Goal: Task Accomplishment & Management: Use online tool/utility

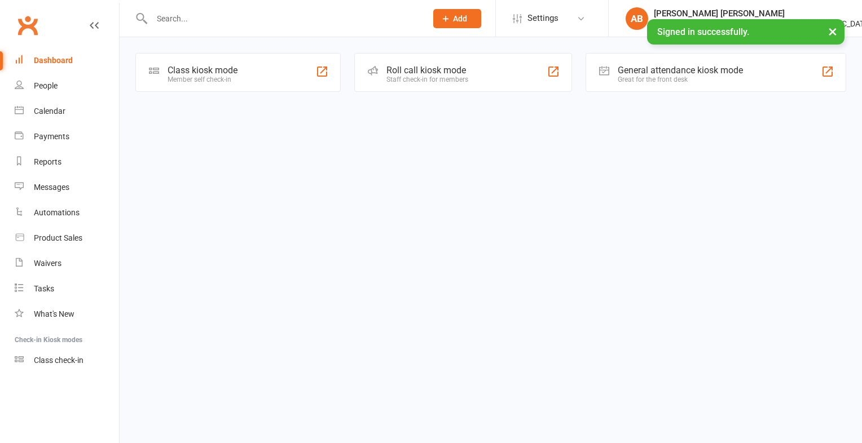
click at [219, 68] on div "Class kiosk mode" at bounding box center [202, 70] width 70 height 11
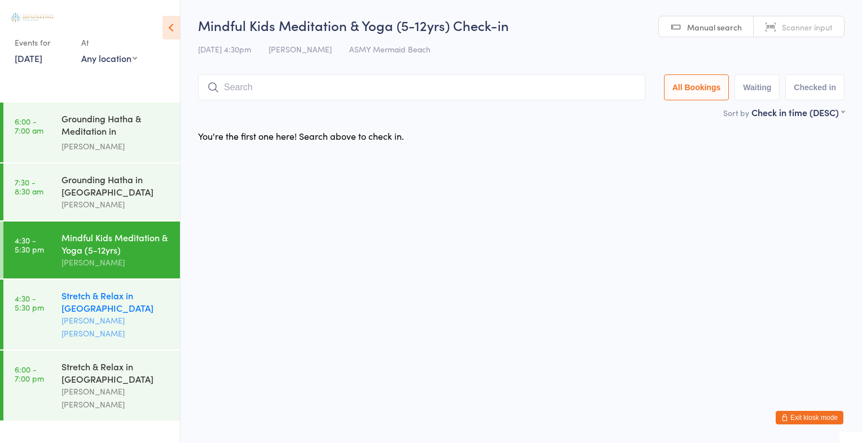
click at [100, 301] on div "Stretch & Relax in Mermaid Beach" at bounding box center [115, 301] width 109 height 25
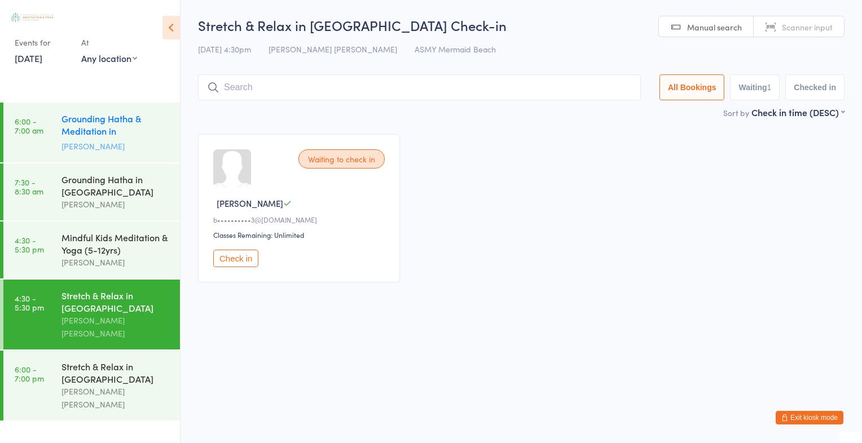
click at [122, 134] on div "Grounding Hatha & Meditation in Mermaid Beach" at bounding box center [115, 126] width 109 height 28
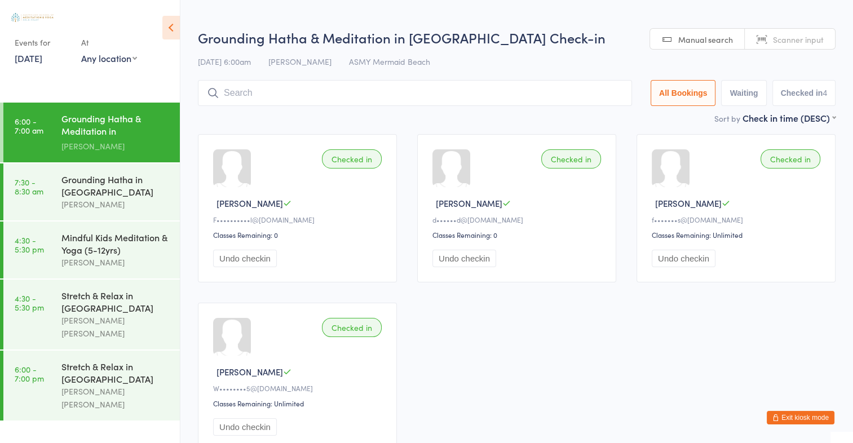
click at [122, 134] on div "Grounding Hatha & Meditation in Mermaid Beach" at bounding box center [115, 126] width 109 height 28
click at [121, 181] on div "Grounding Hatha in Mermaid Beach" at bounding box center [115, 185] width 109 height 25
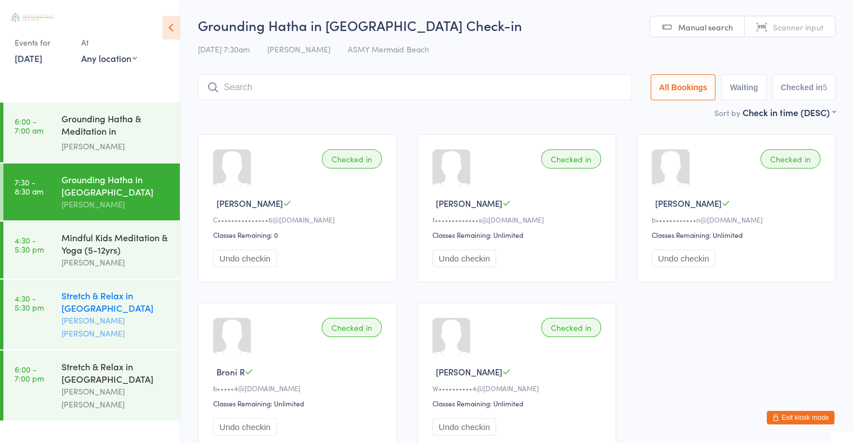
click at [93, 302] on div "Stretch & Relax in Mermaid Beach" at bounding box center [115, 301] width 109 height 25
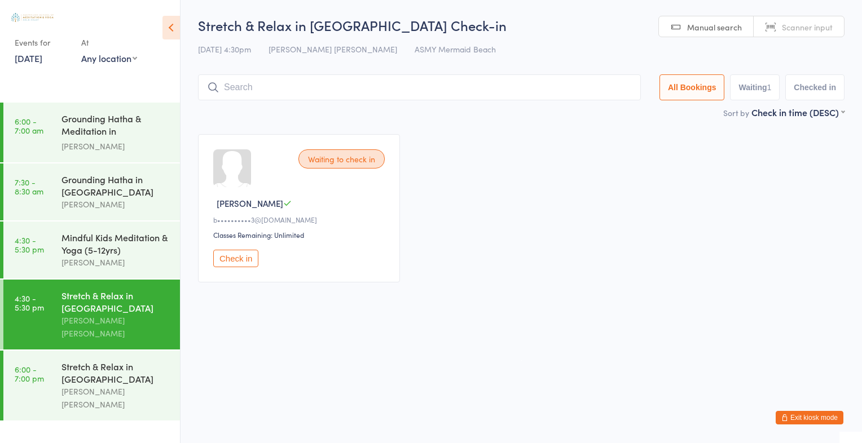
click at [793, 25] on span "Scanner input" at bounding box center [807, 26] width 51 height 11
click at [306, 78] on input "search" at bounding box center [419, 87] width 443 height 26
type input "1299"
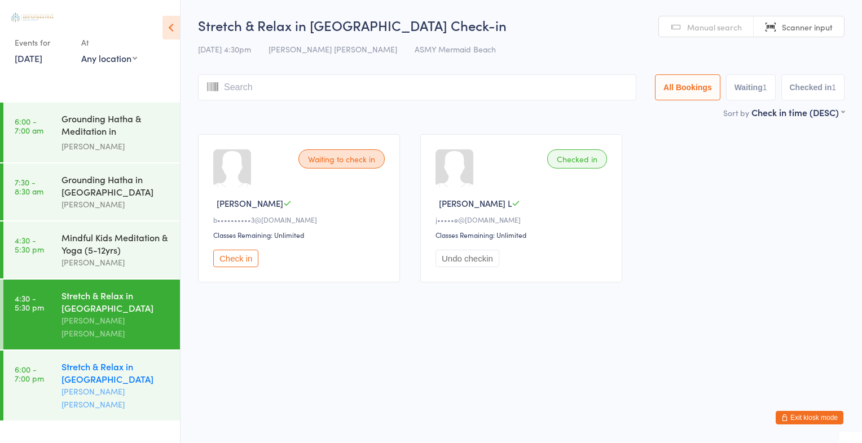
click at [94, 360] on div "Stretch & Relax in Mermaid Beach" at bounding box center [115, 372] width 109 height 25
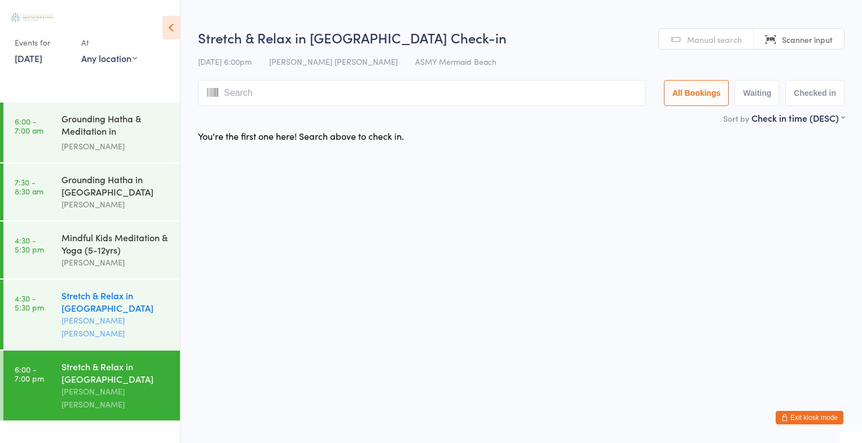
click at [100, 301] on div "Stretch & Relax in Mermaid Beach" at bounding box center [115, 301] width 109 height 25
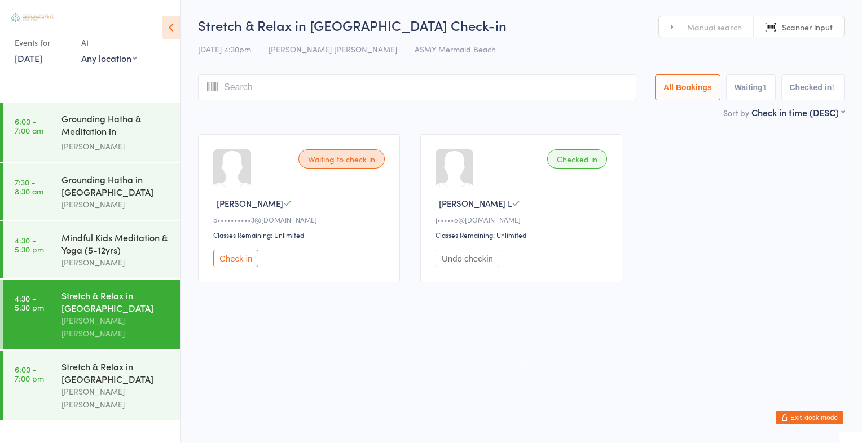
click at [706, 27] on span "Manual search" at bounding box center [714, 26] width 55 height 11
click at [330, 86] on input "search" at bounding box center [417, 87] width 438 height 26
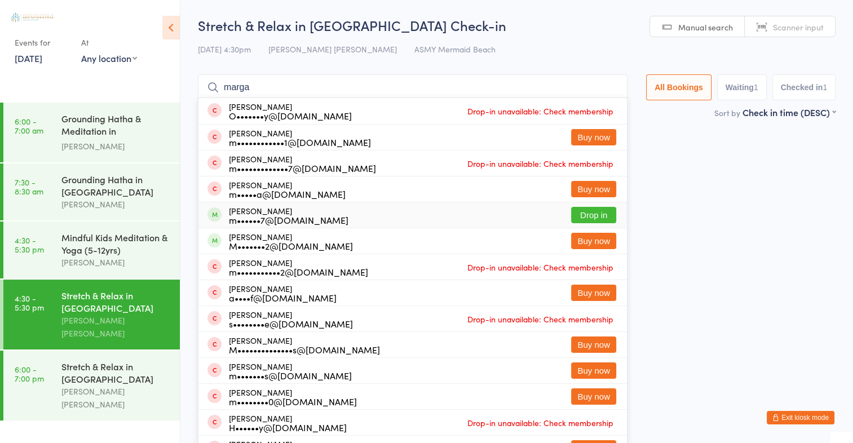
type input "marga"
click at [605, 213] on button "Drop in" at bounding box center [593, 215] width 45 height 16
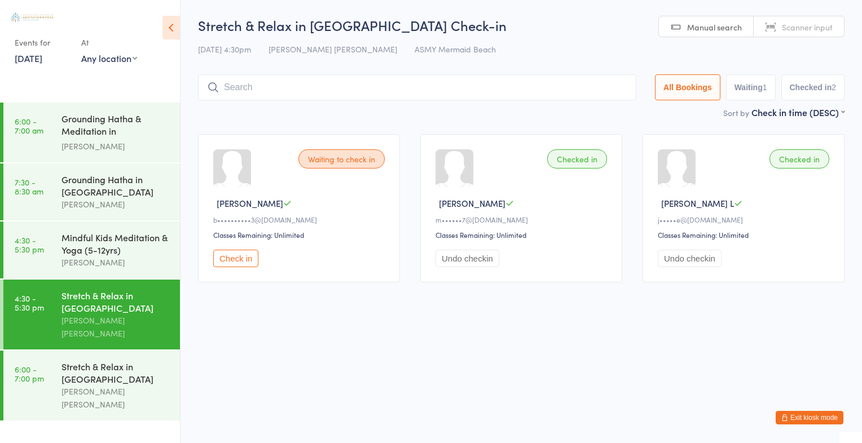
click at [801, 31] on span "Scanner input" at bounding box center [807, 26] width 51 height 11
click at [800, 28] on span "Scanner input" at bounding box center [807, 26] width 51 height 11
click at [809, 24] on span "Scanner input" at bounding box center [807, 26] width 51 height 11
click at [261, 87] on input "search" at bounding box center [417, 87] width 438 height 26
type input "1889"
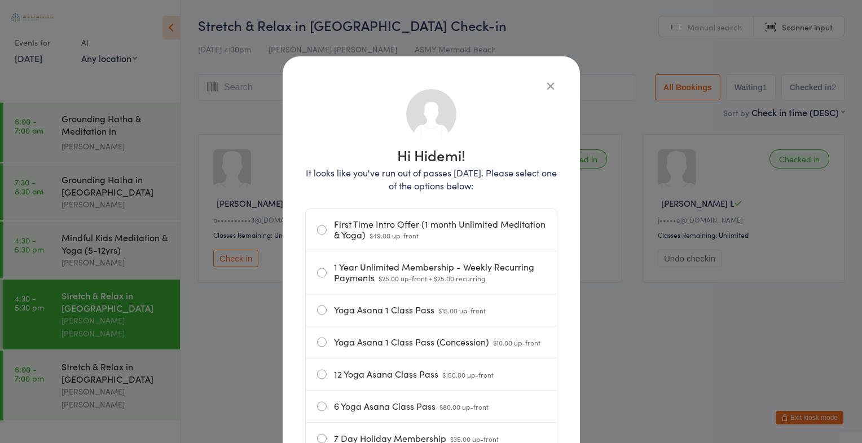
click at [548, 82] on icon "button" at bounding box center [550, 86] width 12 height 12
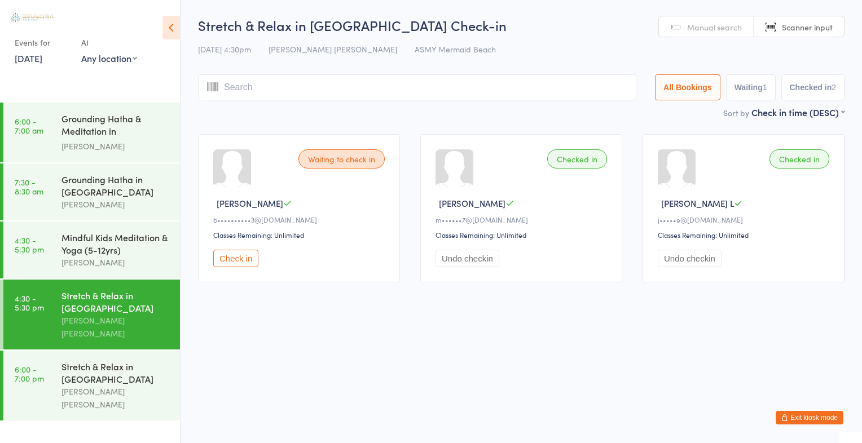
click at [725, 23] on span "Manual search" at bounding box center [714, 26] width 55 height 11
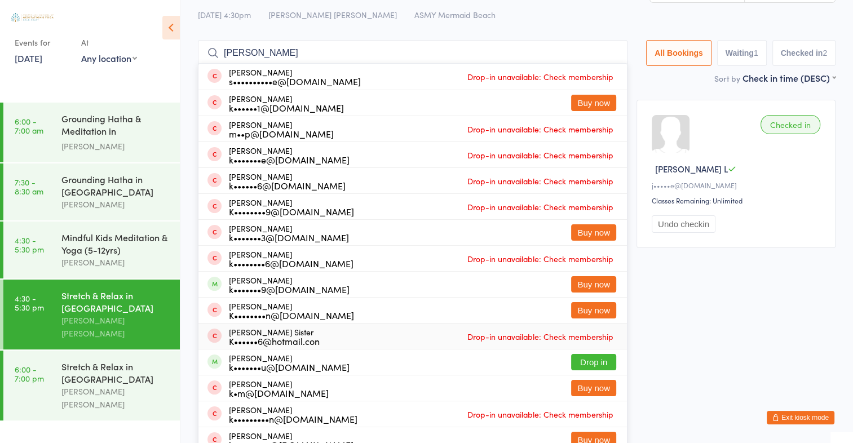
scroll to position [45, 0]
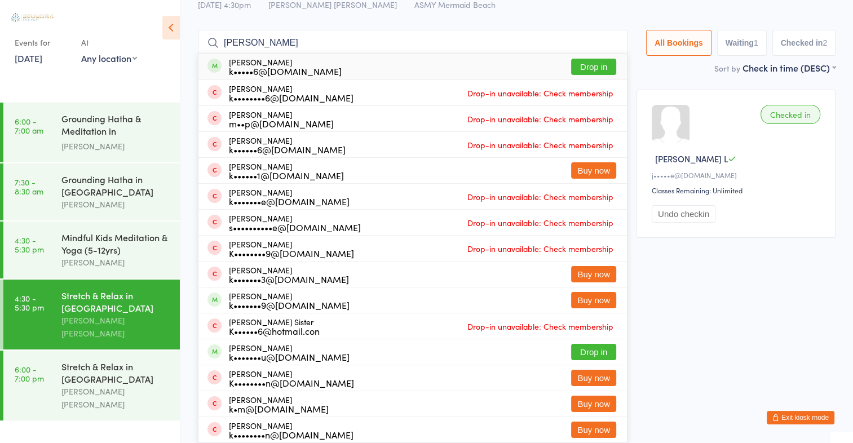
type input "kim lob"
click at [584, 64] on button "Drop in" at bounding box center [593, 67] width 45 height 16
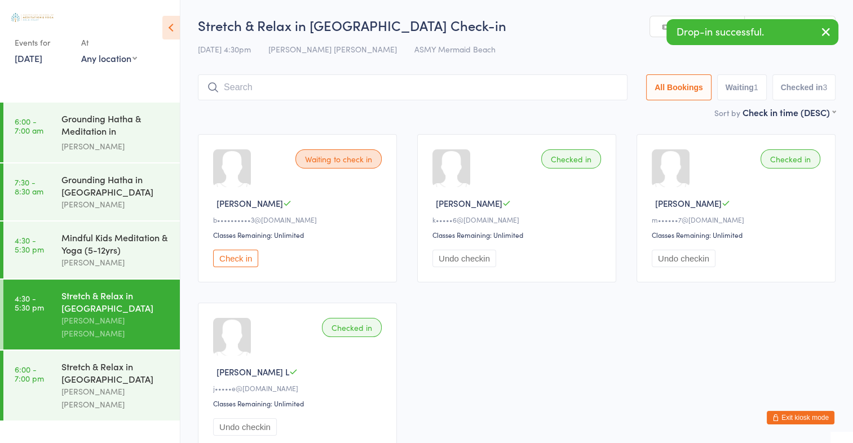
click at [831, 28] on icon "button" at bounding box center [826, 32] width 14 height 14
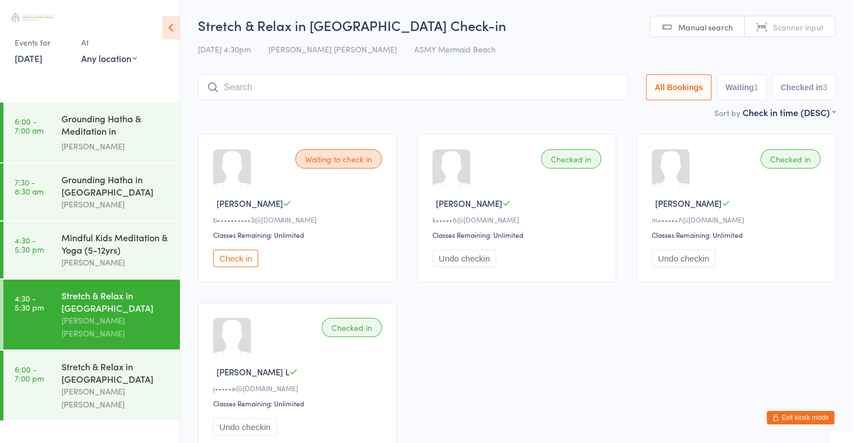
click at [794, 21] on span "Scanner input" at bounding box center [798, 26] width 51 height 11
click at [231, 91] on input "search" at bounding box center [413, 87] width 430 height 26
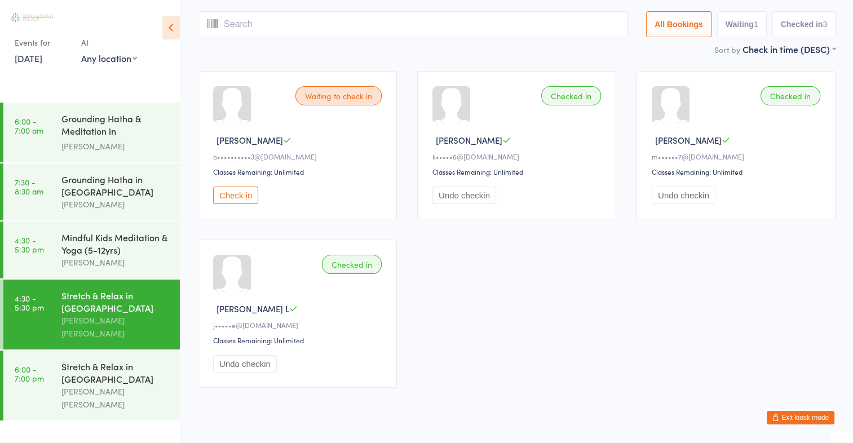
scroll to position [74, 0]
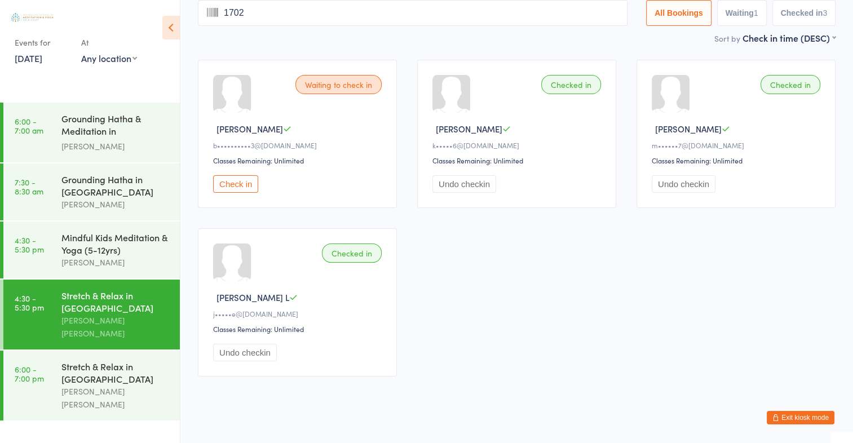
type input "1702"
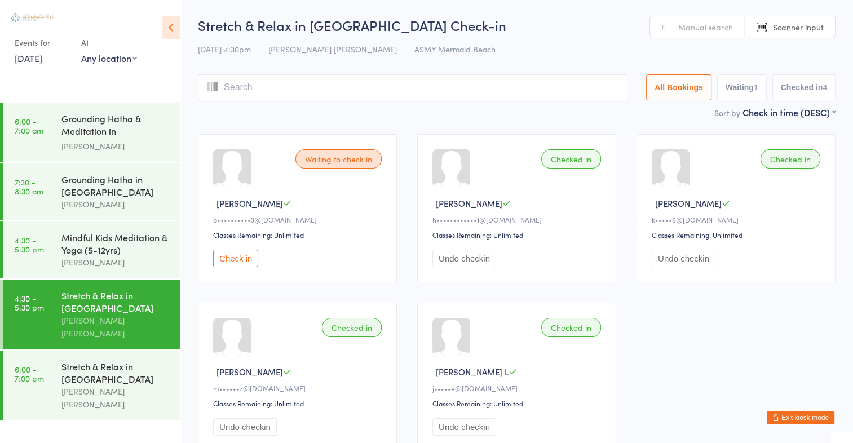
click at [793, 30] on span "Scanner input" at bounding box center [798, 26] width 51 height 11
click at [223, 87] on input "search" at bounding box center [413, 87] width 430 height 26
click at [814, 32] on span "Scanner input" at bounding box center [798, 26] width 51 height 11
click at [265, 88] on input "search" at bounding box center [413, 87] width 430 height 26
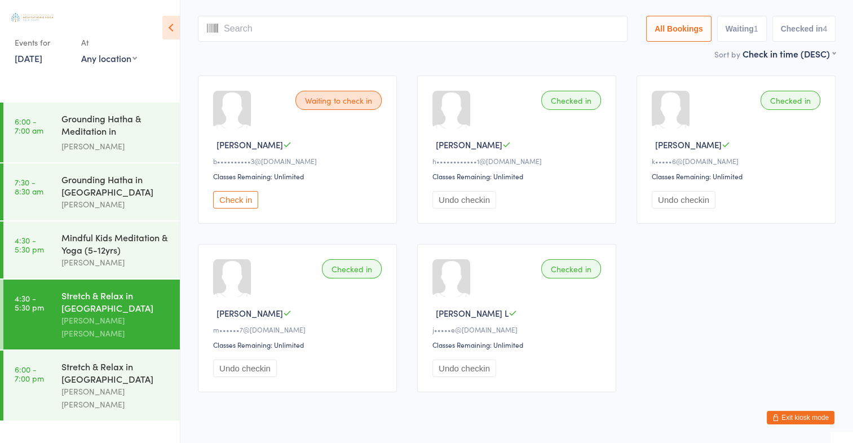
scroll to position [74, 0]
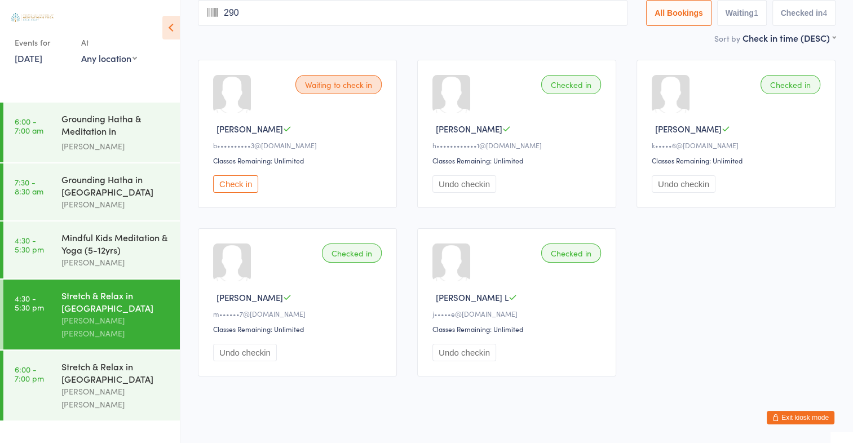
type input "2908"
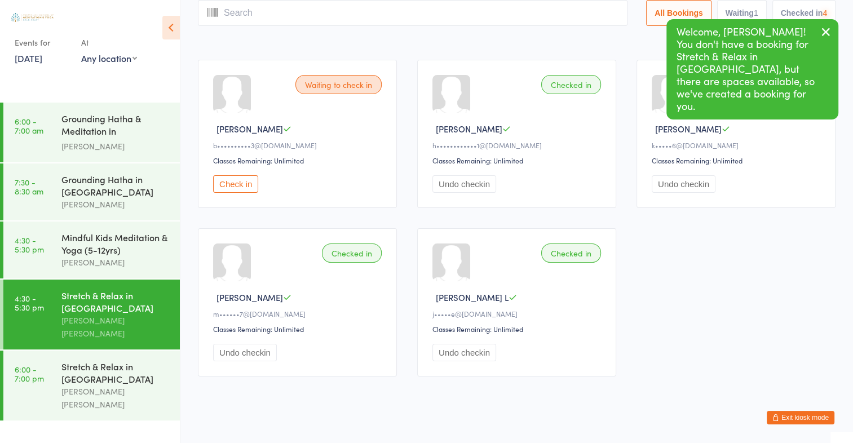
scroll to position [0, 0]
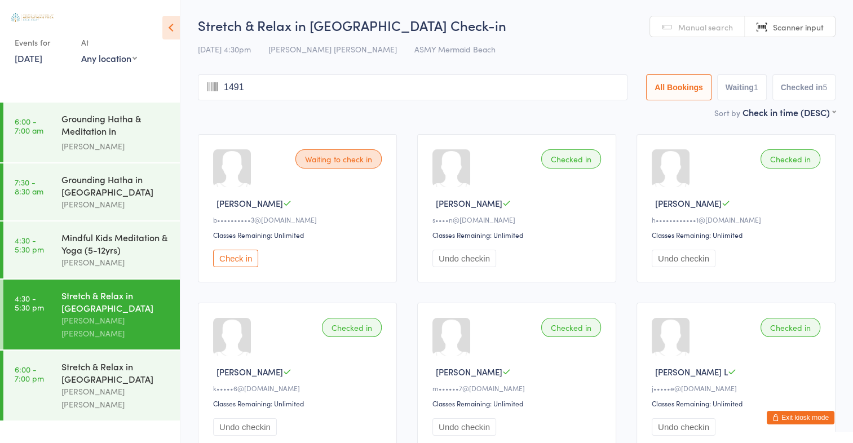
type input "1491"
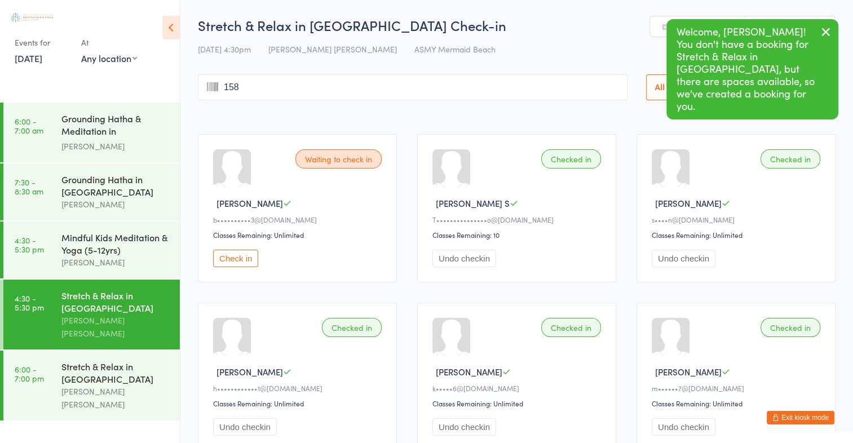
type input "1588"
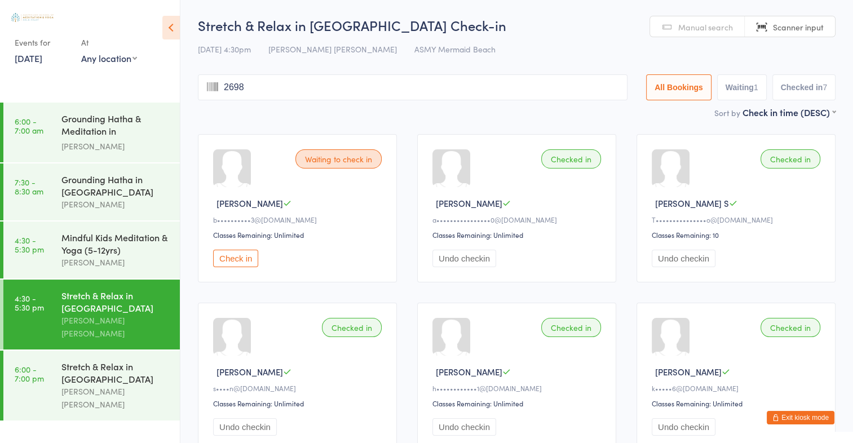
type input "2698"
click at [831, 34] on link "Scanner input" at bounding box center [790, 26] width 90 height 21
click at [819, 22] on span "Scanner input" at bounding box center [798, 26] width 51 height 11
